Goal: Navigation & Orientation: Find specific page/section

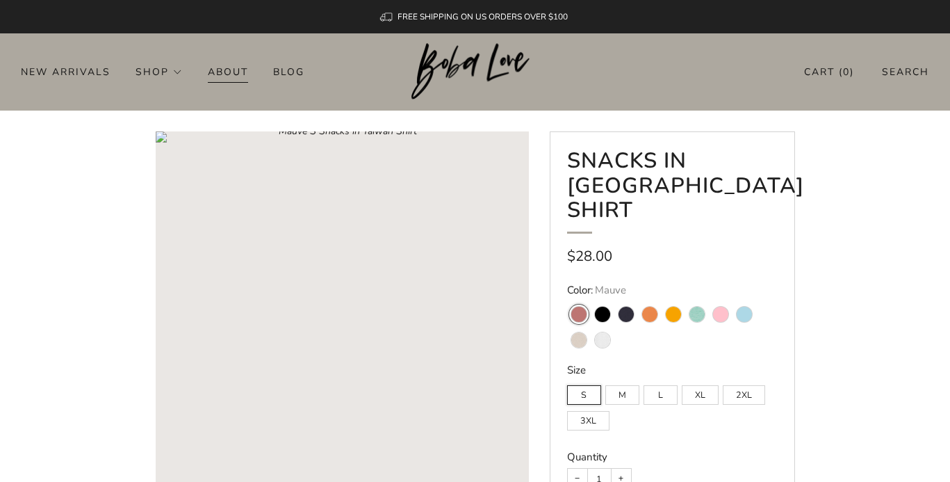
click at [227, 69] on link "About" at bounding box center [228, 71] width 40 height 22
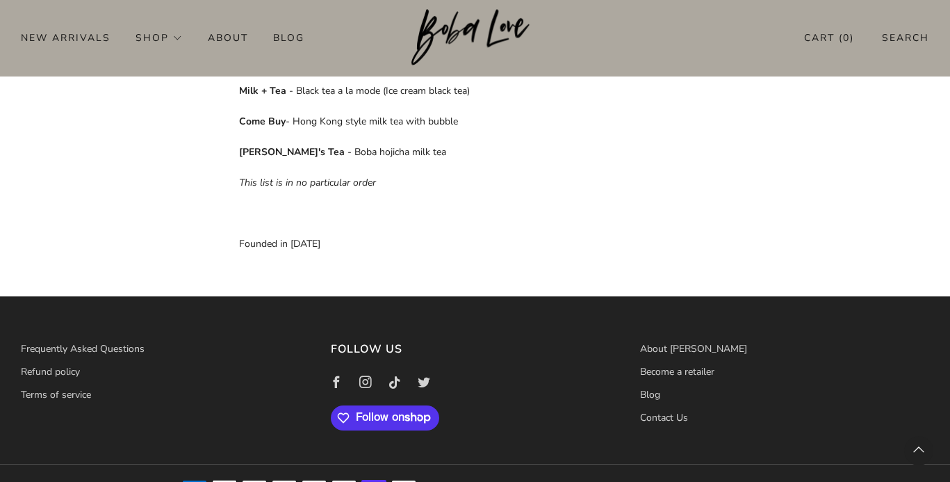
scroll to position [1050, 0]
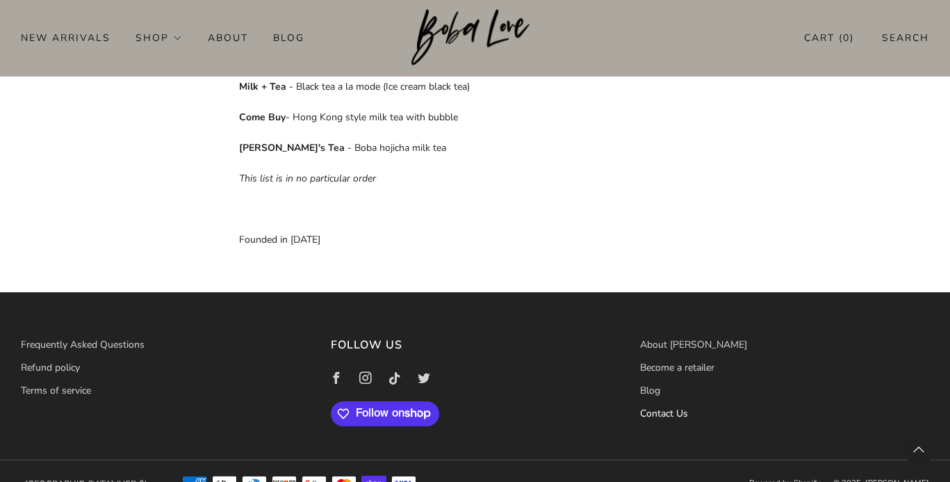
click at [658, 407] on link "Contact Us" at bounding box center [664, 413] width 48 height 13
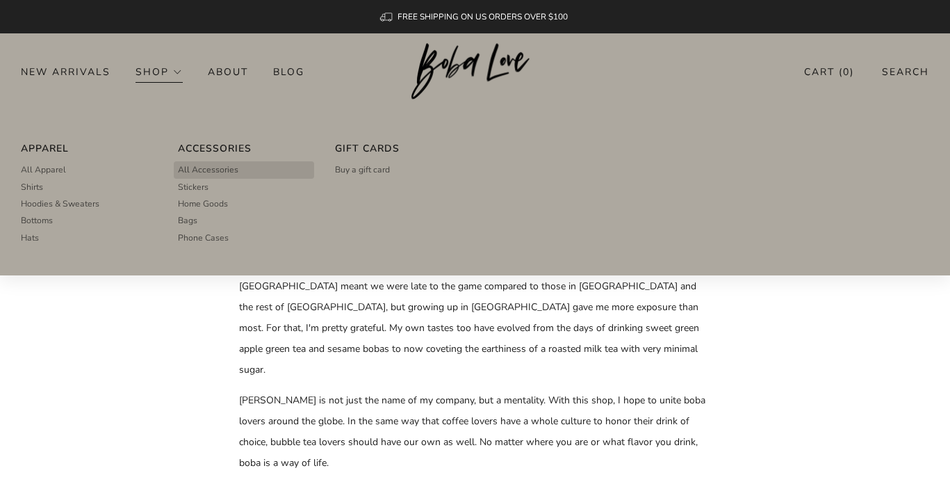
scroll to position [0, 0]
click at [35, 184] on span "Shirts" at bounding box center [32, 187] width 22 height 13
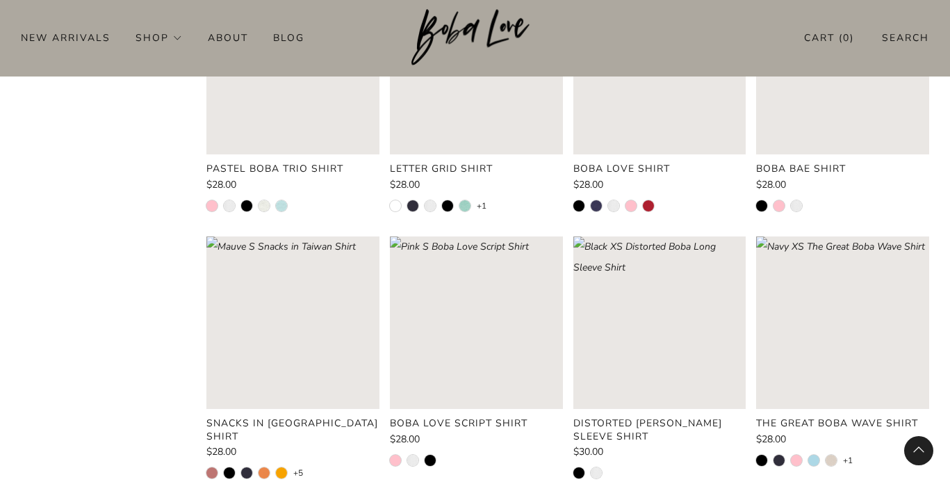
scroll to position [779, 0]
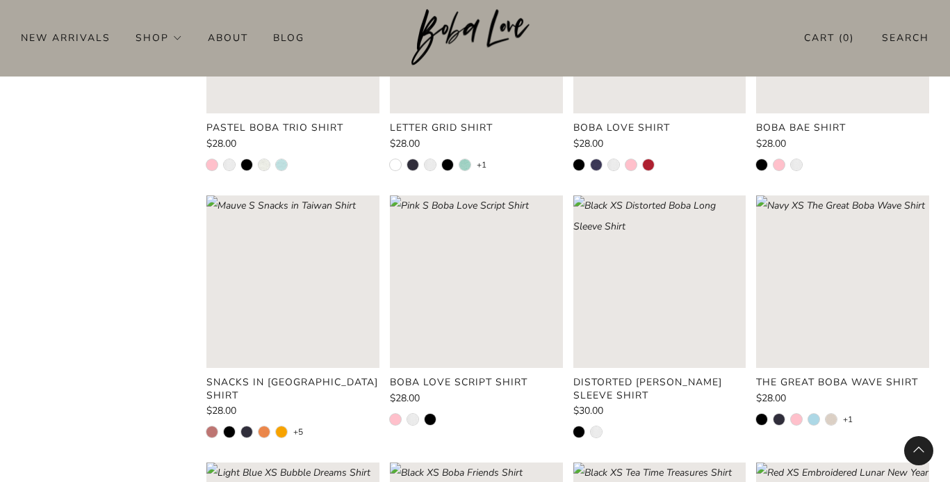
click at [266, 379] on product-card-title "Snacks in [GEOGRAPHIC_DATA] Shirt" at bounding box center [292, 388] width 172 height 26
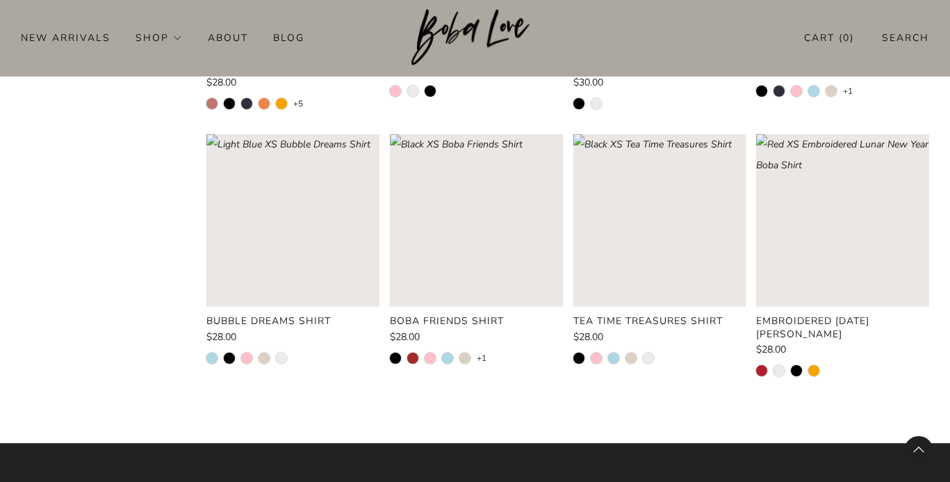
scroll to position [1108, 0]
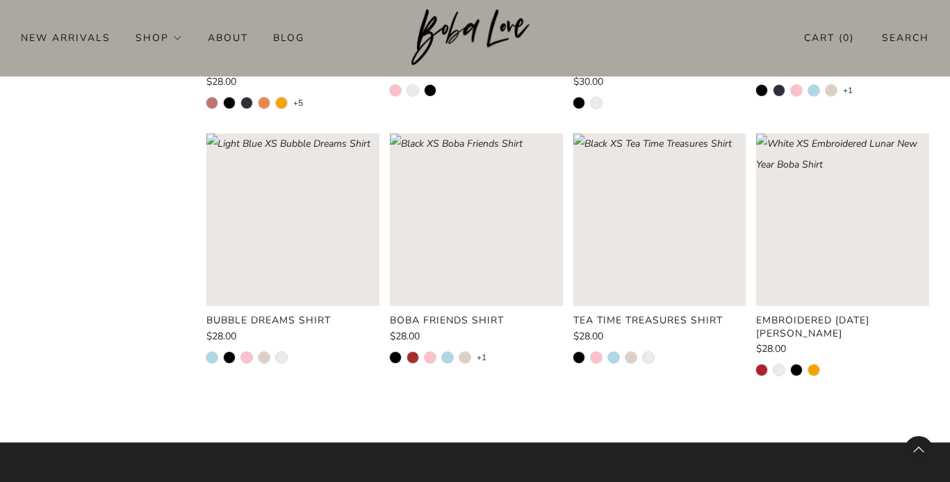
click at [859, 226] on rect "Loading image: Red XS Embroidered Lunar New Year Boba Shirt" at bounding box center [842, 219] width 173 height 173
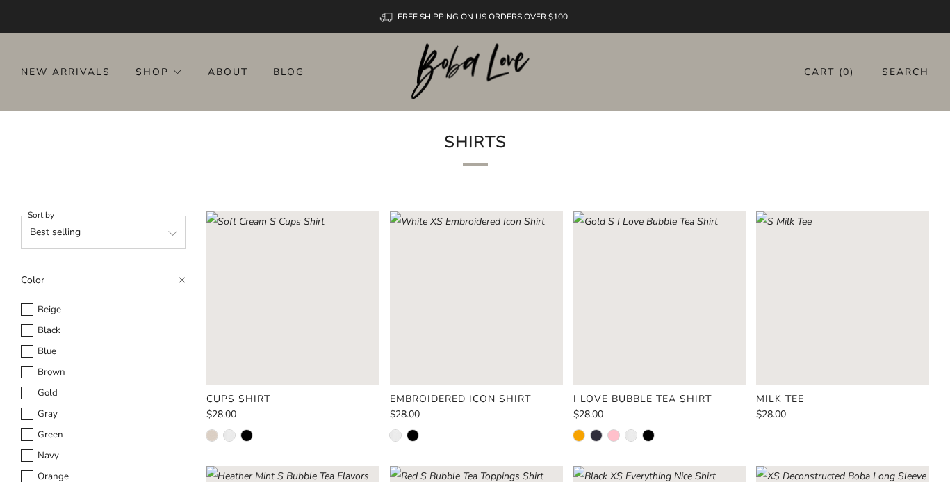
scroll to position [0, 0]
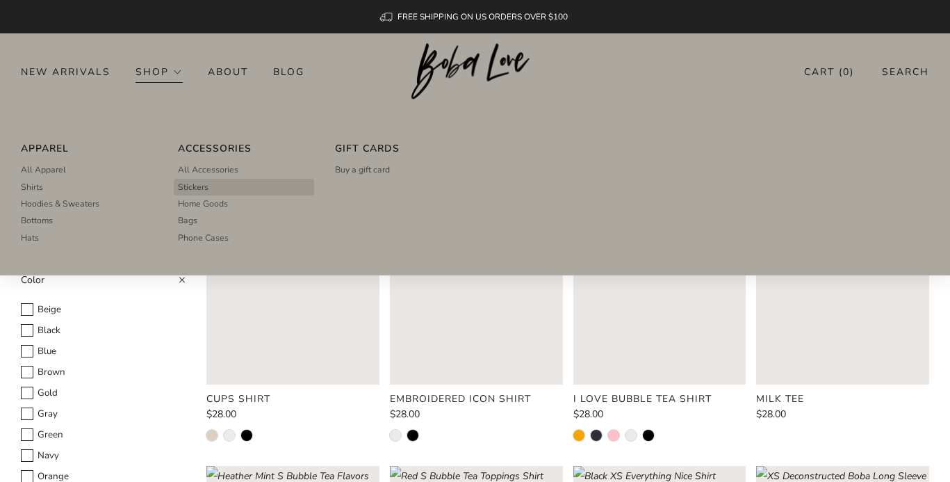
click at [190, 188] on span "Stickers" at bounding box center [193, 187] width 31 height 13
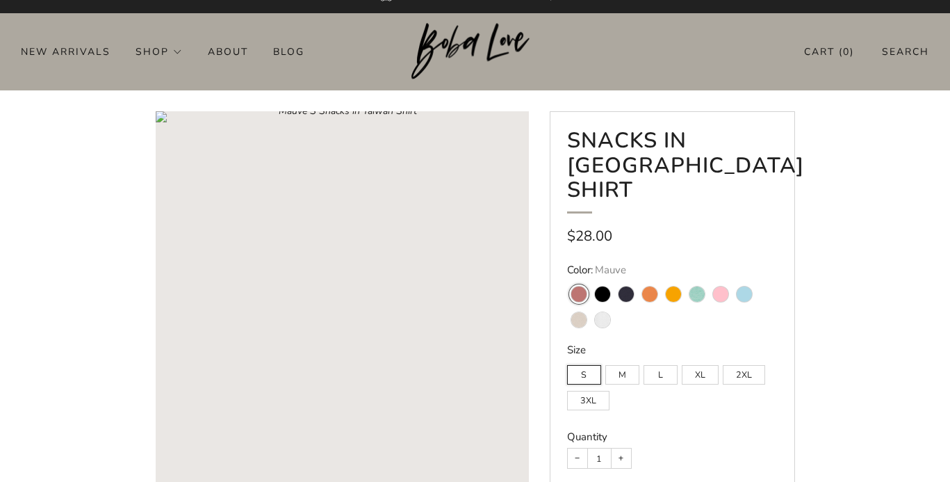
scroll to position [35, 0]
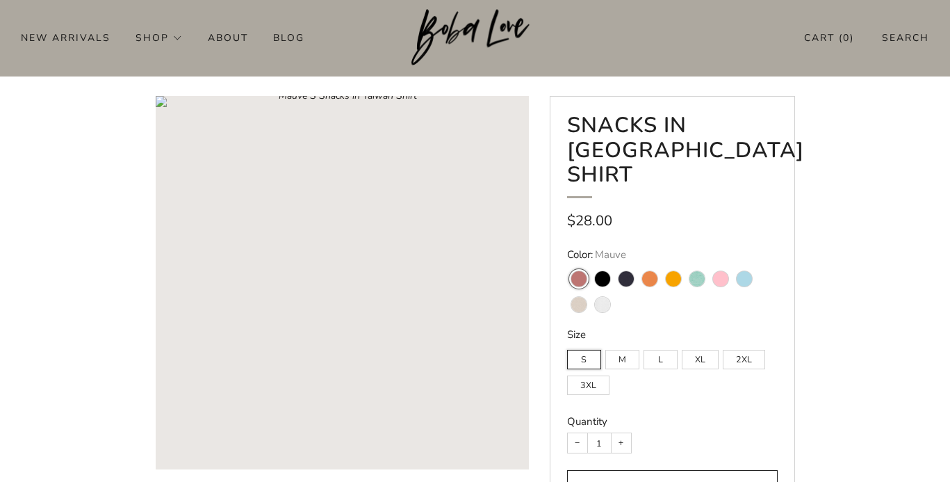
click at [605, 271] on variant-swatch "Black" at bounding box center [602, 278] width 15 height 15
click at [591, 262] on input "Black" at bounding box center [590, 262] width 1 height 1
radio input "true"
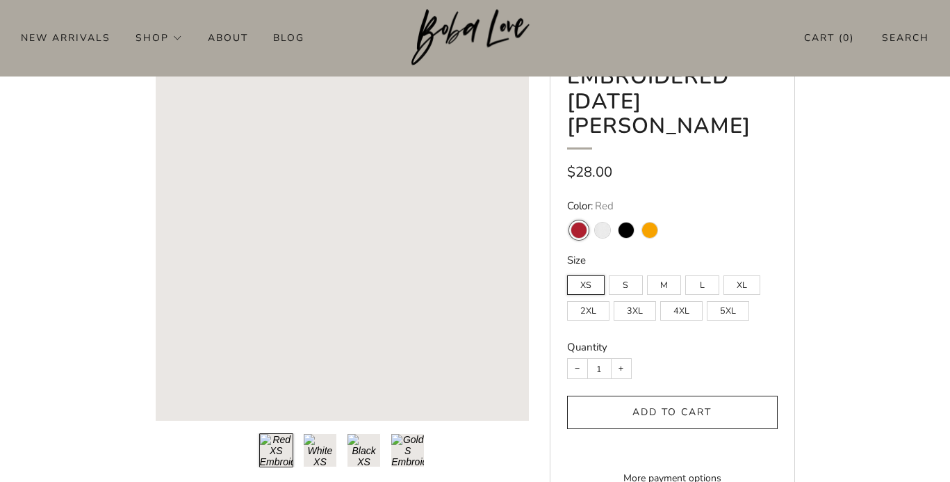
scroll to position [94, 0]
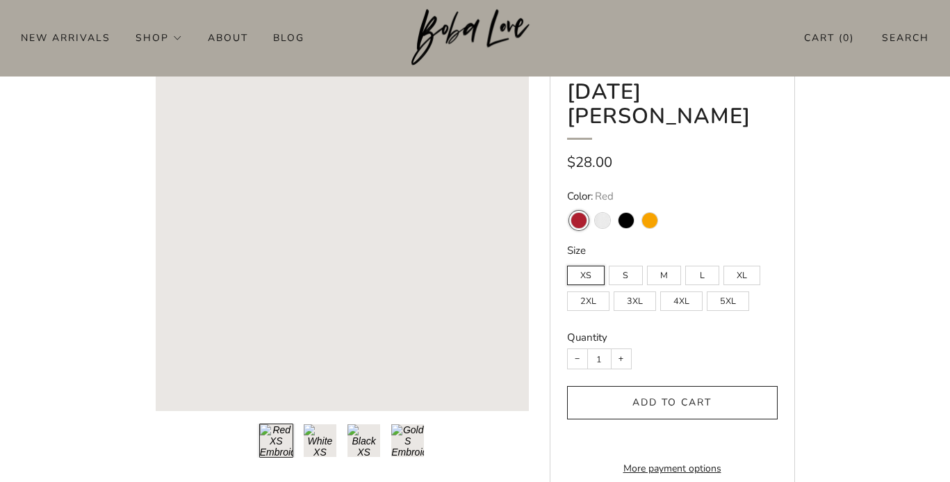
click at [365, 444] on button "Load image into Gallery viewer, 3\a" at bounding box center [364, 440] width 34 height 34
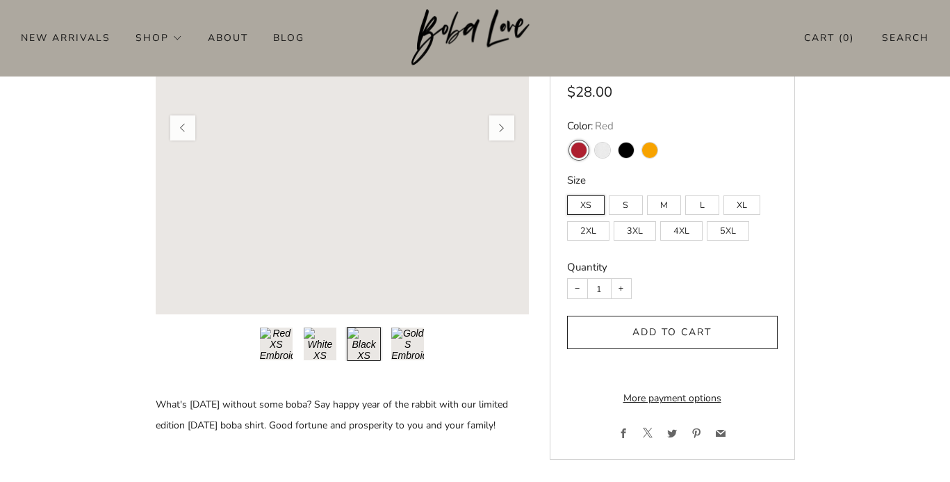
scroll to position [202, 0]
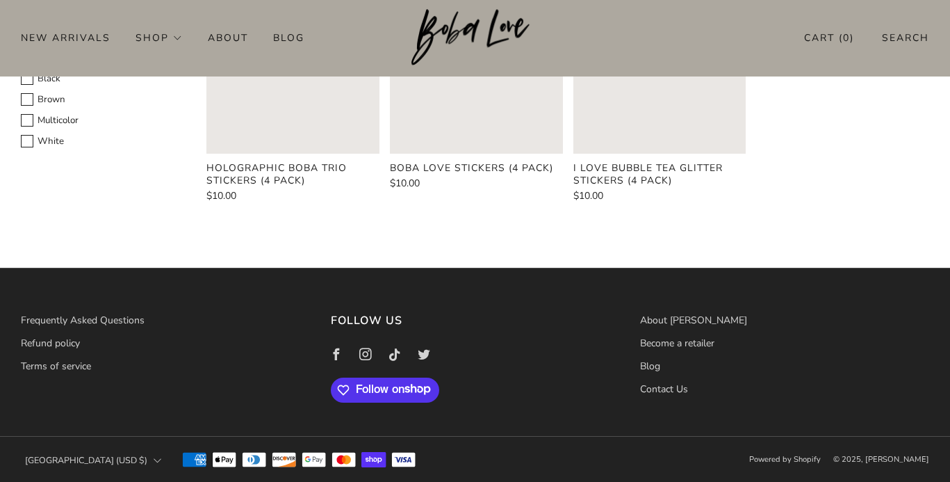
scroll to position [231, 0]
